Goal: Task Accomplishment & Management: Manage account settings

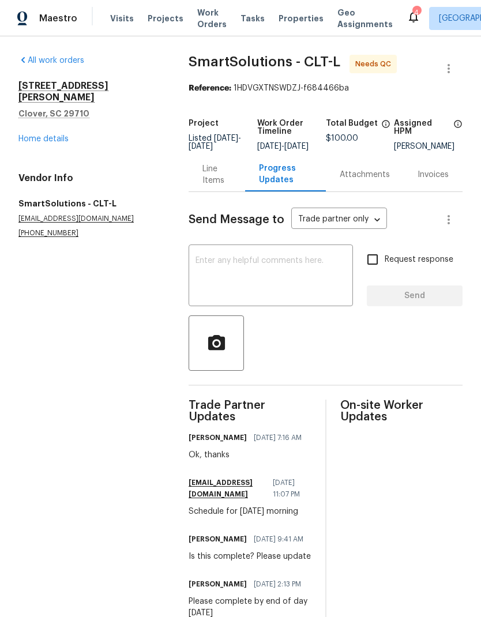
click at [219, 185] on div "Line Items" at bounding box center [216, 174] width 28 height 23
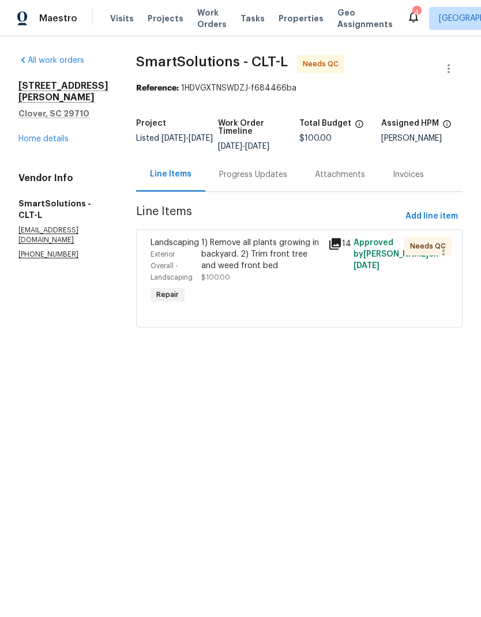
click at [173, 254] on span "Exterior Overall - Landscaping" at bounding box center [172, 266] width 42 height 30
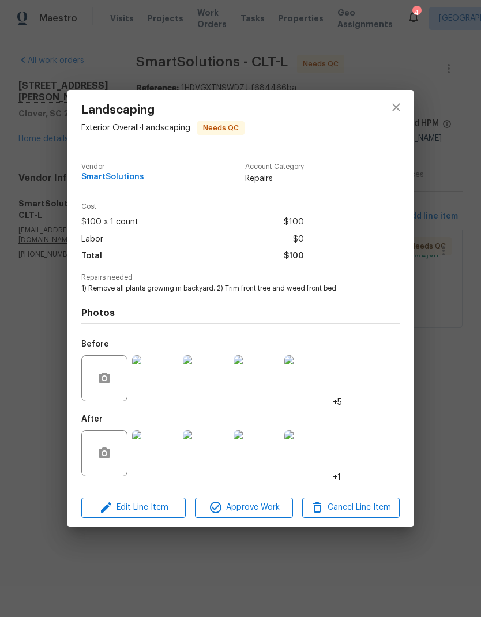
click at [150, 456] on img at bounding box center [155, 453] width 46 height 46
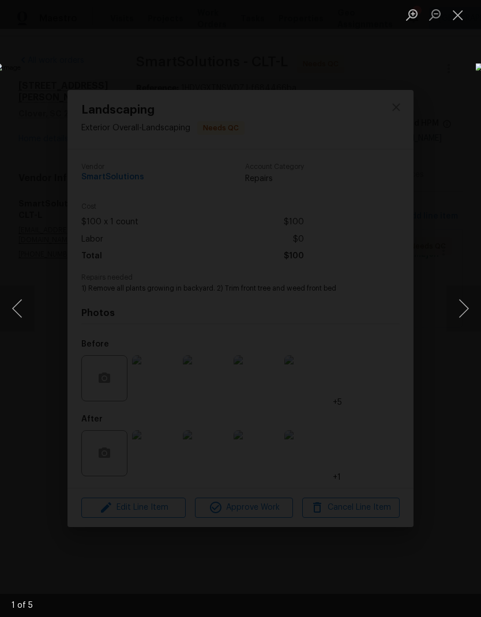
click at [467, 299] on button "Next image" at bounding box center [463, 309] width 35 height 46
click at [473, 298] on button "Next image" at bounding box center [463, 309] width 35 height 46
click at [473, 297] on button "Next image" at bounding box center [463, 309] width 35 height 46
click at [468, 302] on button "Next image" at bounding box center [463, 309] width 35 height 46
click at [474, 298] on button "Next image" at bounding box center [463, 309] width 35 height 46
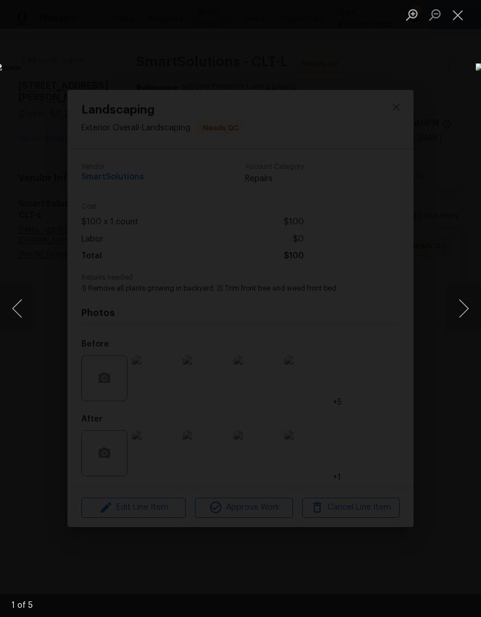
click at [472, 298] on button "Next image" at bounding box center [463, 309] width 35 height 46
click at [468, 300] on button "Next image" at bounding box center [463, 309] width 35 height 46
click at [467, 301] on button "Next image" at bounding box center [463, 309] width 35 height 46
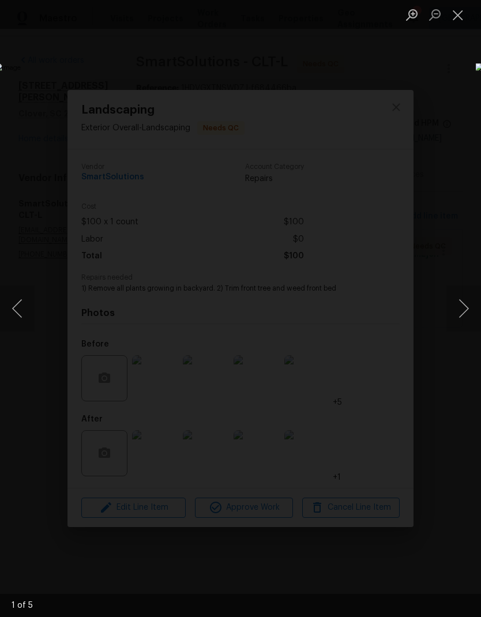
click at [466, 303] on button "Next image" at bounding box center [463, 309] width 35 height 46
click at [453, 20] on button "Close lightbox" at bounding box center [457, 15] width 23 height 20
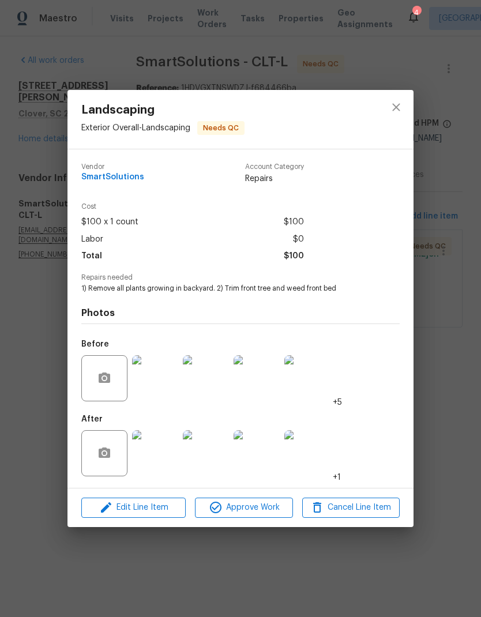
click at [162, 377] on img at bounding box center [155, 378] width 46 height 46
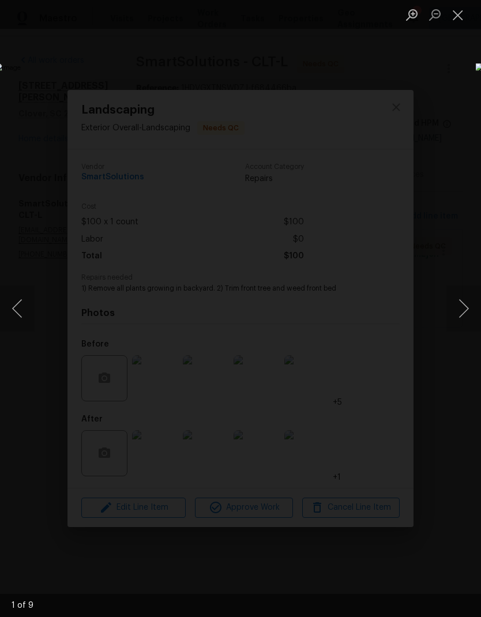
click at [464, 310] on button "Next image" at bounding box center [463, 309] width 35 height 46
click at [466, 308] on button "Next image" at bounding box center [463, 309] width 35 height 46
click at [467, 301] on button "Next image" at bounding box center [463, 309] width 35 height 46
click at [466, 308] on button "Next image" at bounding box center [463, 309] width 35 height 46
click at [467, 304] on button "Next image" at bounding box center [463, 309] width 35 height 46
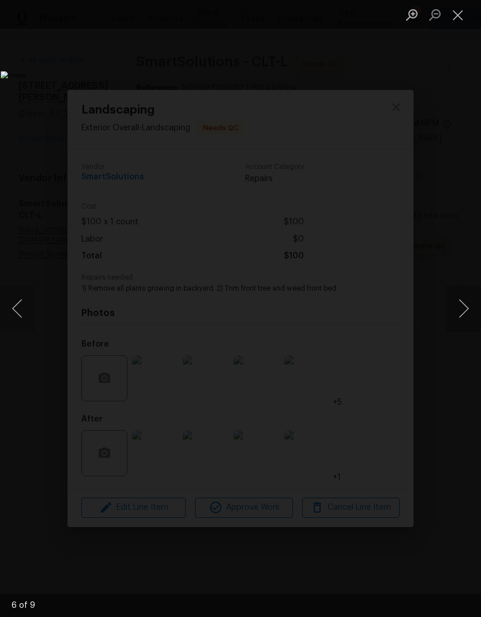
click at [463, 306] on button "Next image" at bounding box center [463, 309] width 35 height 46
click at [464, 306] on button "Next image" at bounding box center [463, 309] width 35 height 46
click at [462, 10] on button "Close lightbox" at bounding box center [457, 15] width 23 height 20
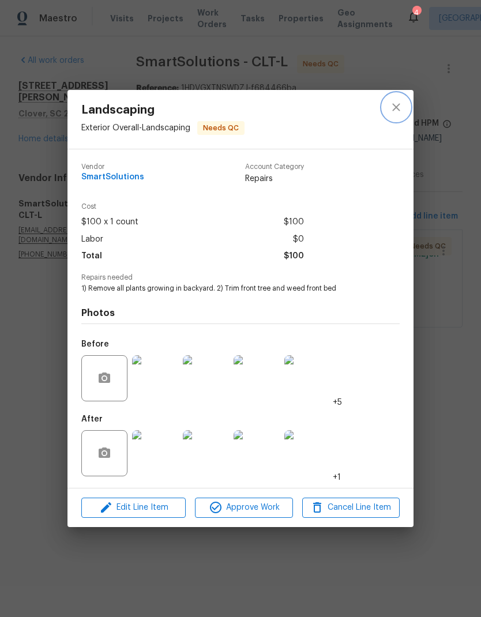
click at [393, 105] on icon "close" at bounding box center [396, 107] width 14 height 14
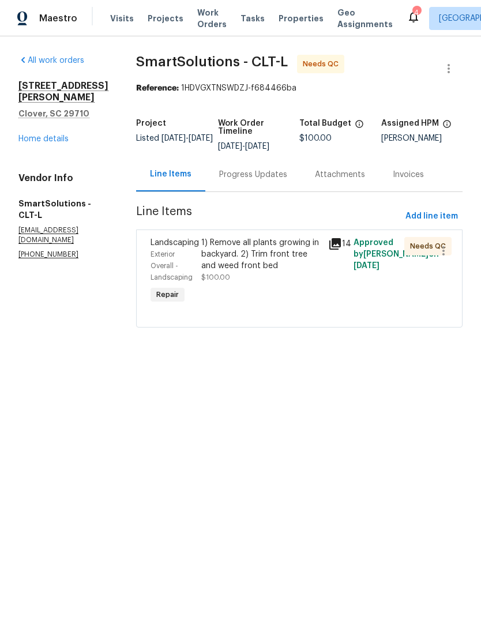
click at [259, 175] on div "Progress Updates" at bounding box center [253, 175] width 68 height 12
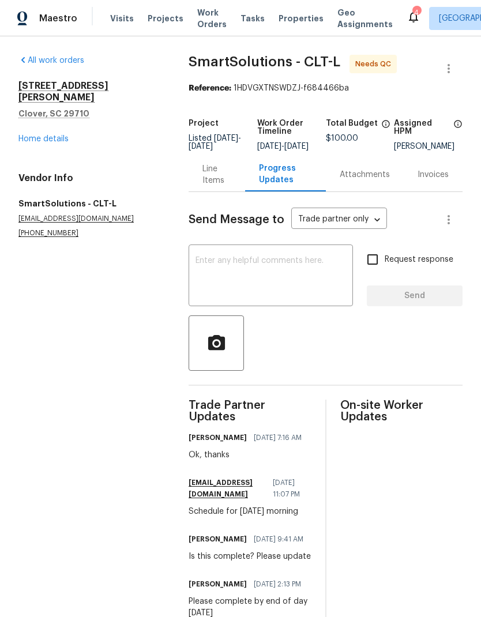
click at [207, 179] on div "Line Items" at bounding box center [216, 174] width 28 height 23
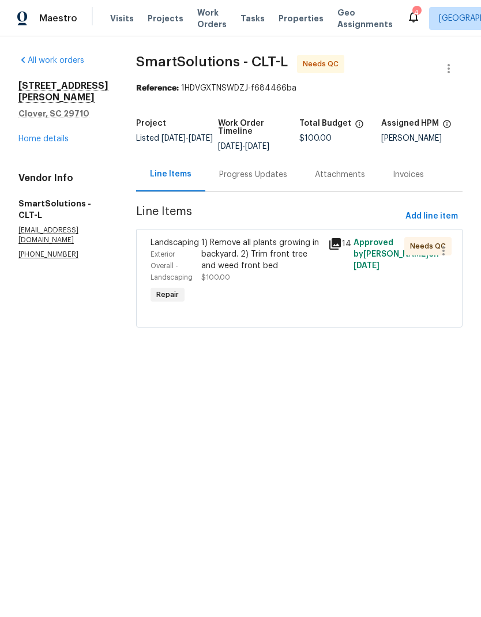
click at [174, 250] on div "Exterior Overall - Landscaping" at bounding box center [173, 266] width 44 height 35
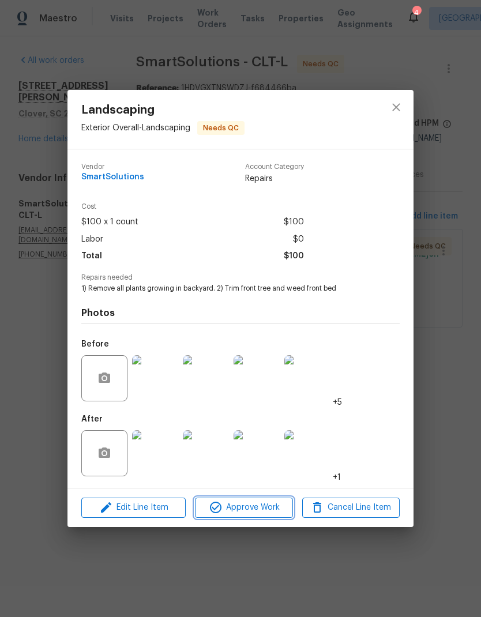
click at [257, 515] on span "Approve Work" at bounding box center [243, 508] width 91 height 14
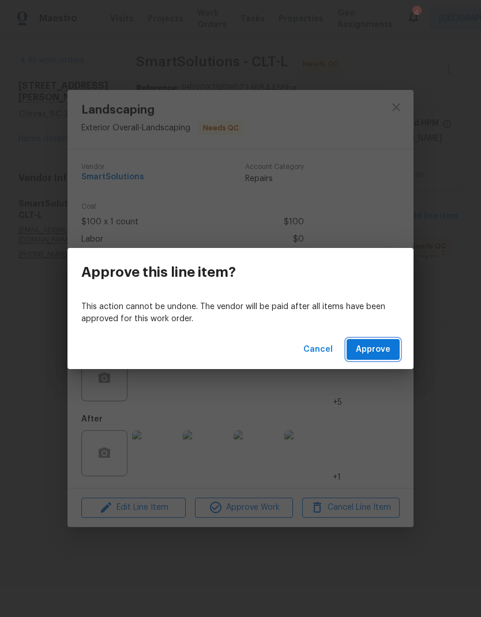
click at [373, 348] on span "Approve" at bounding box center [373, 350] width 35 height 14
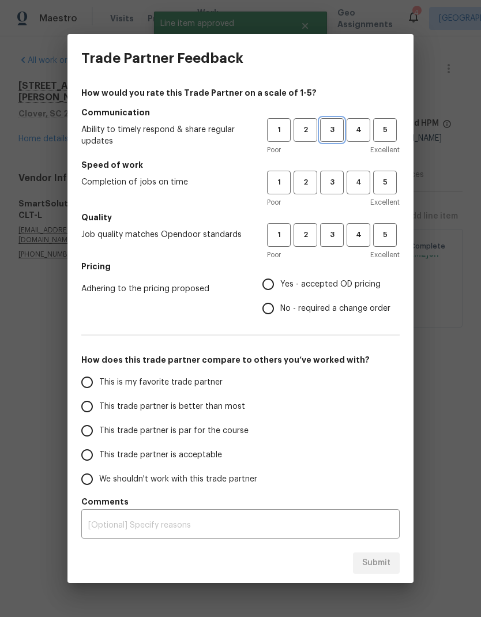
click at [328, 127] on span "3" at bounding box center [331, 129] width 21 height 13
click at [336, 181] on span "3" at bounding box center [331, 182] width 21 height 13
click at [339, 232] on span "3" at bounding box center [331, 234] width 21 height 13
click at [260, 277] on input "Yes - accepted OD pricing" at bounding box center [268, 284] width 24 height 24
radio input "true"
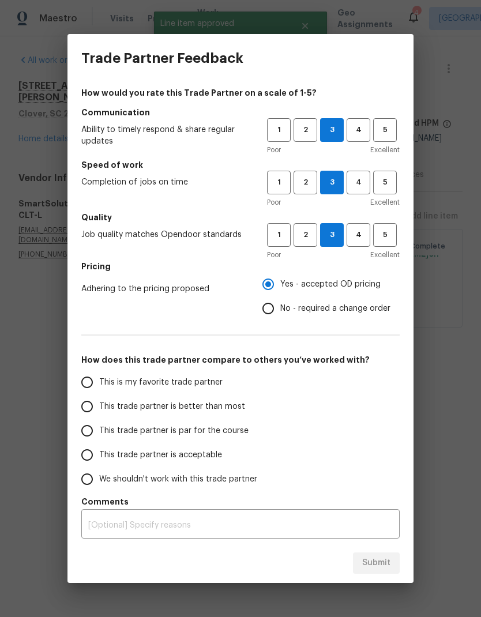
click at [97, 427] on input "This trade partner is par for the course" at bounding box center [87, 431] width 24 height 24
click at [382, 560] on span "Submit" at bounding box center [376, 563] width 28 height 14
radio input "true"
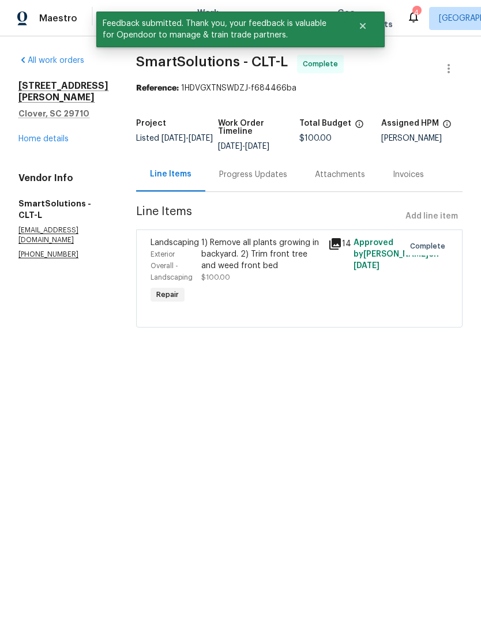
click at [40, 135] on link "Home details" at bounding box center [43, 139] width 50 height 8
